Goal: Obtain resource: Obtain resource

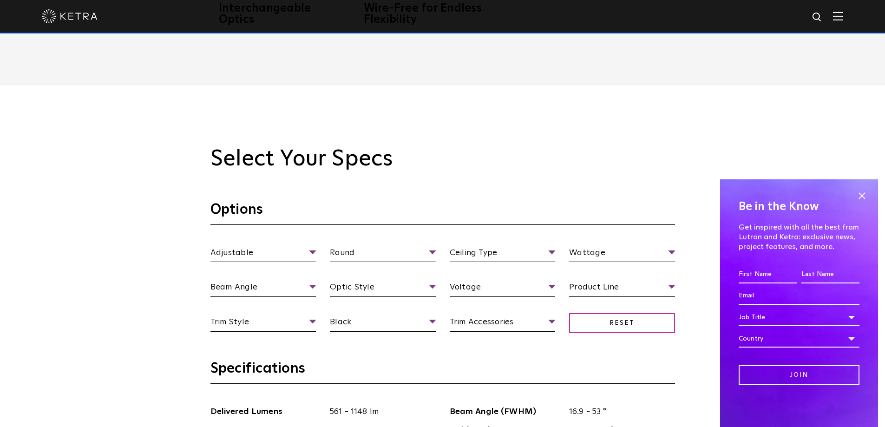
scroll to position [836, 0]
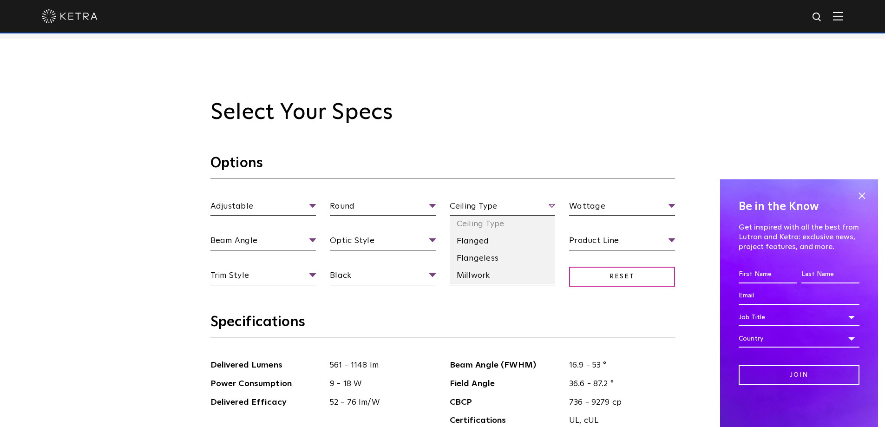
click at [553, 207] on span "Ceiling Type" at bounding box center [503, 208] width 106 height 16
click at [490, 224] on li "Ceiling Type" at bounding box center [503, 224] width 106 height 17
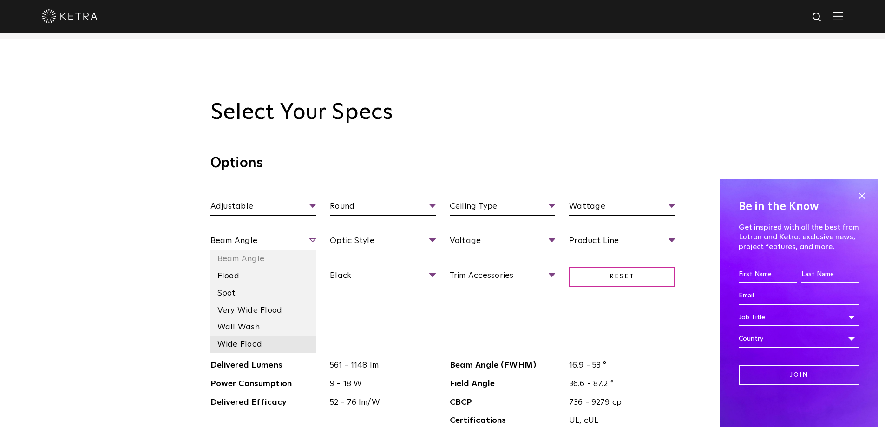
click at [248, 343] on li "Wide Flood" at bounding box center [263, 344] width 106 height 17
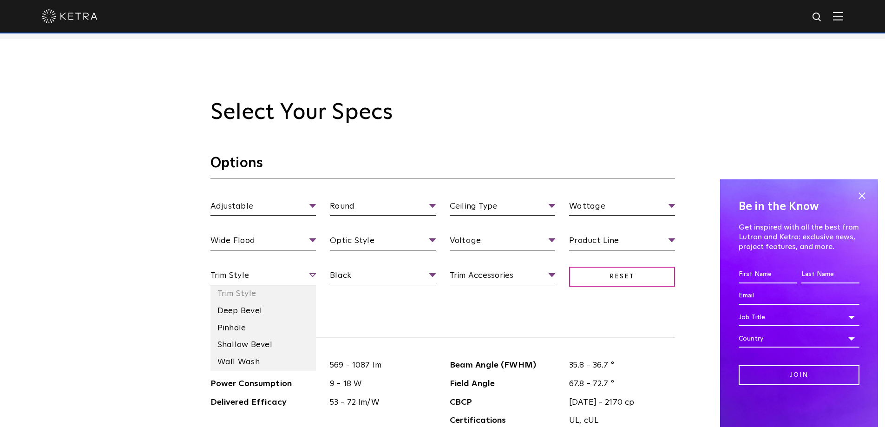
click at [311, 274] on span "Trim Style" at bounding box center [263, 277] width 106 height 16
click at [232, 328] on li "Pinhole" at bounding box center [263, 328] width 106 height 17
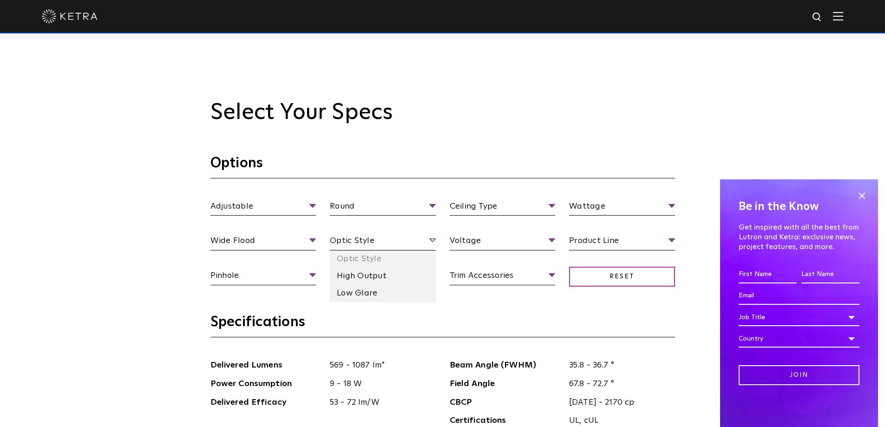
click at [432, 241] on span "Optic Style" at bounding box center [383, 242] width 106 height 16
click at [380, 279] on li "High Output" at bounding box center [383, 276] width 106 height 17
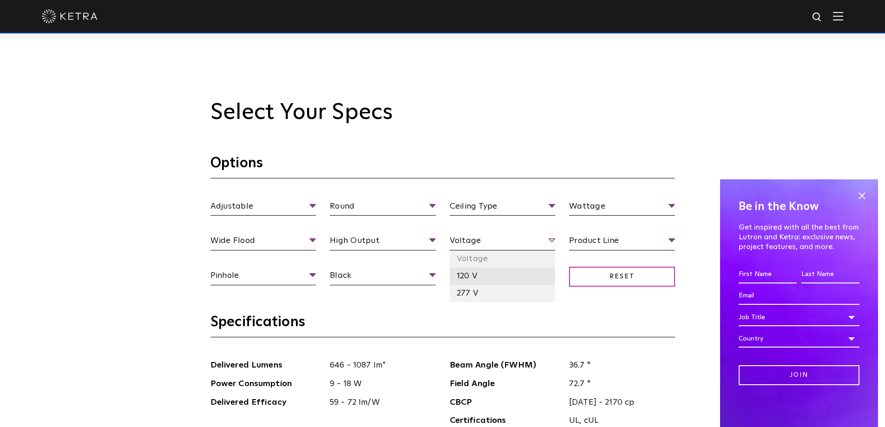
click at [472, 274] on li "120 V" at bounding box center [503, 276] width 106 height 17
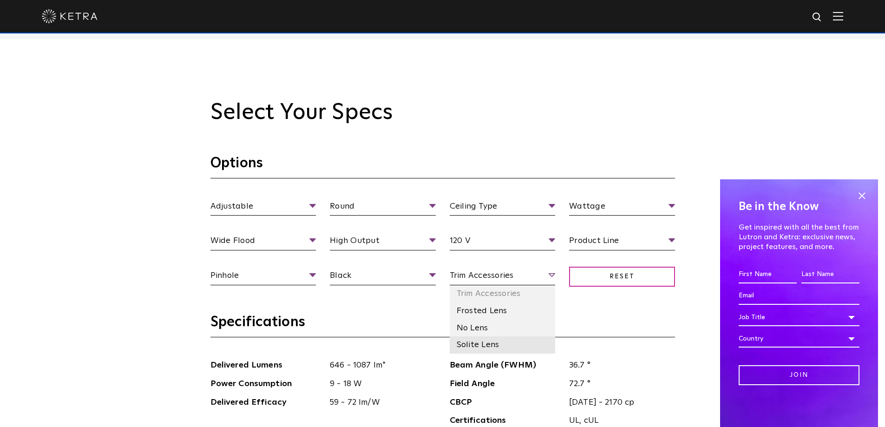
click at [484, 344] on li "Solite Lens" at bounding box center [503, 344] width 106 height 17
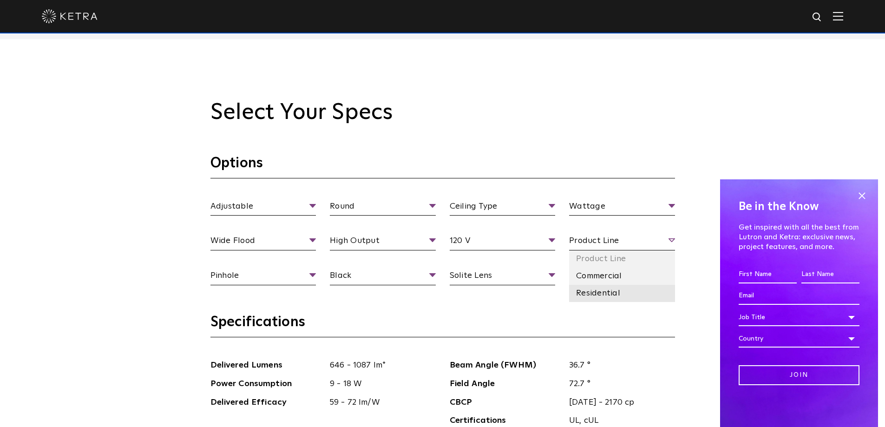
click at [610, 290] on li "Residential" at bounding box center [622, 293] width 106 height 17
click at [669, 204] on span "Wattage" at bounding box center [622, 208] width 106 height 16
click at [671, 203] on span "Wattage" at bounding box center [622, 208] width 106 height 16
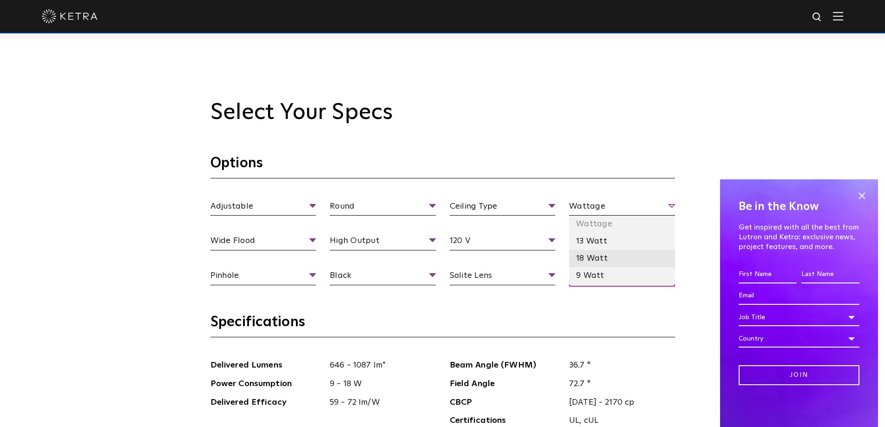
click at [596, 260] on li "18 Watt" at bounding box center [622, 258] width 106 height 17
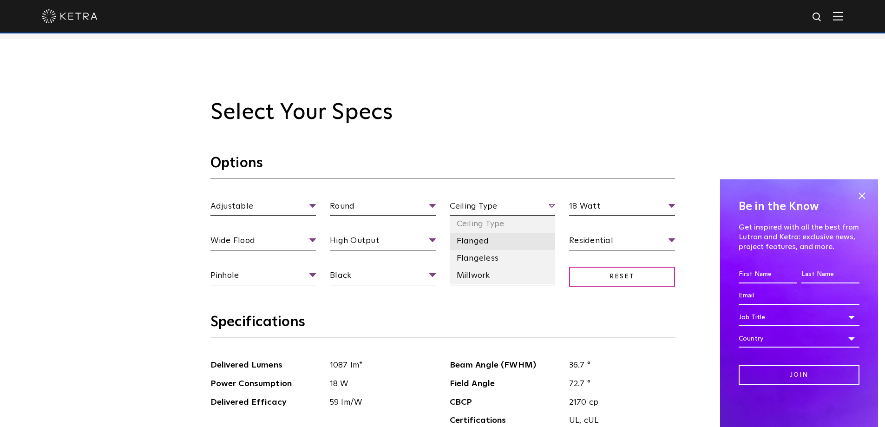
click at [473, 237] on li "Flanged" at bounding box center [503, 241] width 106 height 17
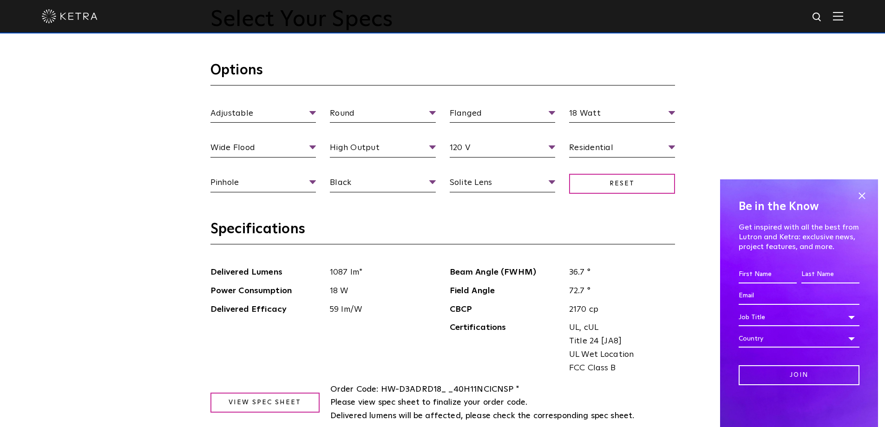
scroll to position [976, 0]
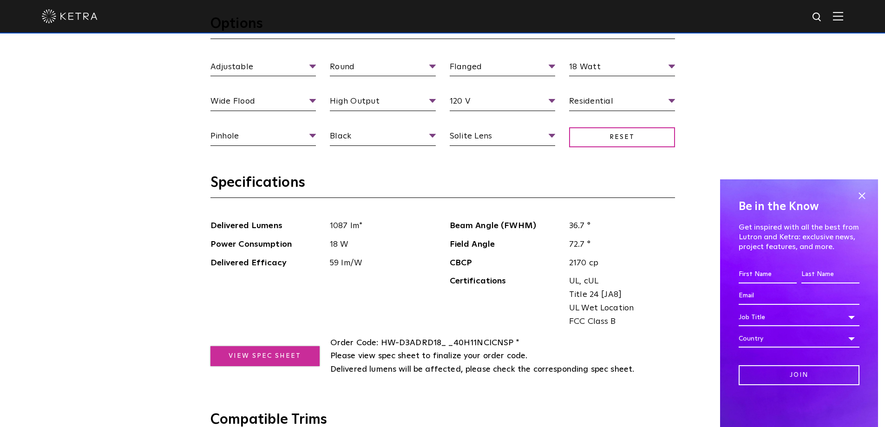
click at [257, 355] on link "View Spec Sheet" at bounding box center [264, 356] width 109 height 20
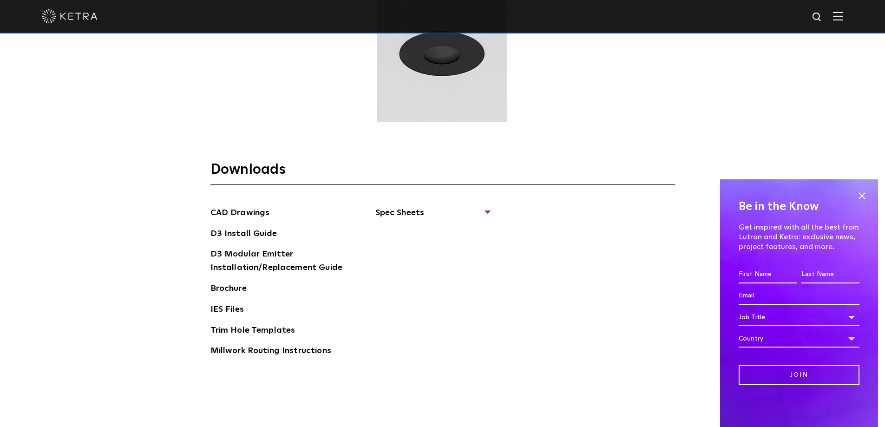
scroll to position [1487, 0]
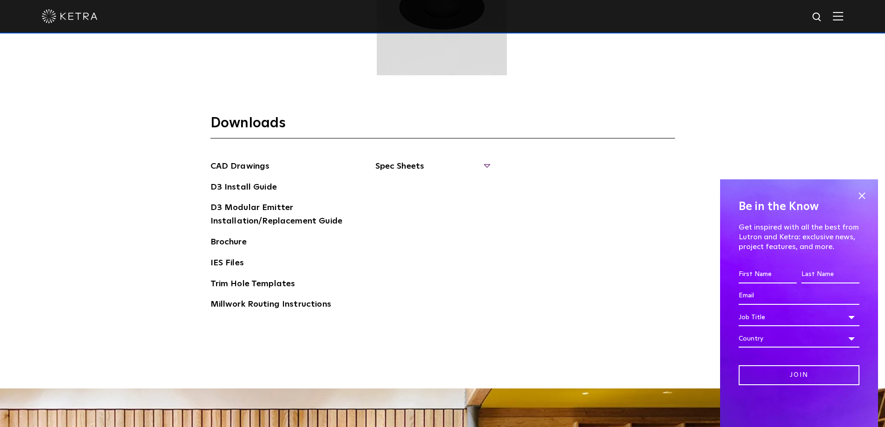
click at [488, 164] on span "Spec Sheets" at bounding box center [432, 170] width 114 height 20
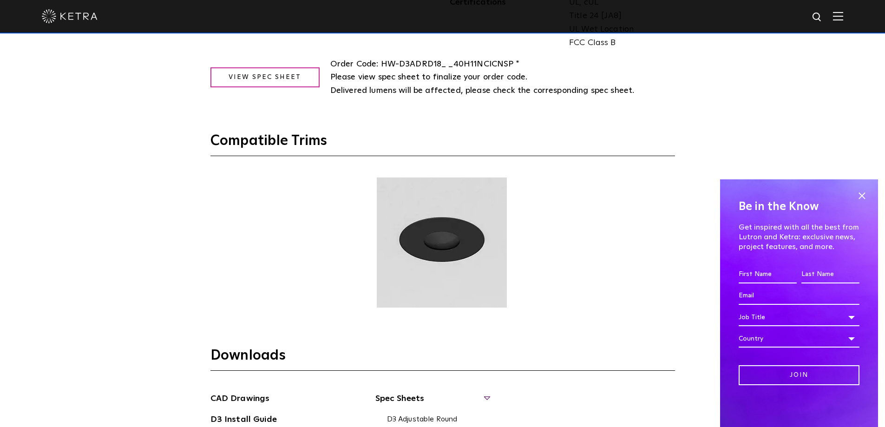
scroll to position [1347, 0]
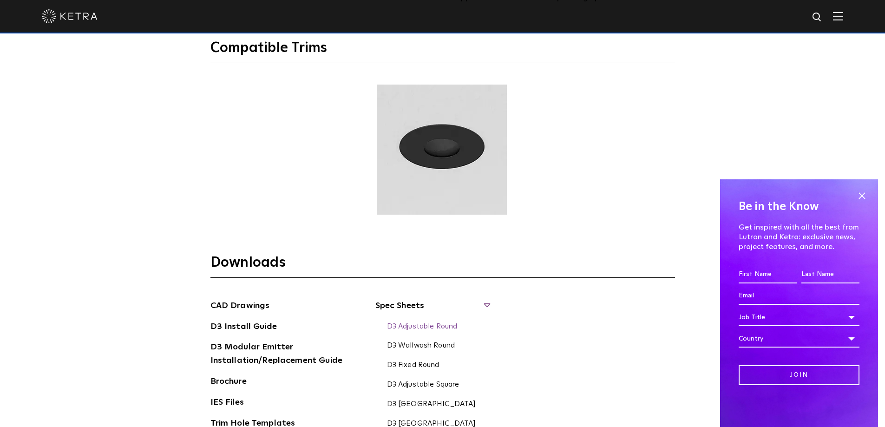
click at [423, 327] on link "D3 Adjustable Round" at bounding box center [422, 327] width 71 height 10
